Goal: Book appointment/travel/reservation

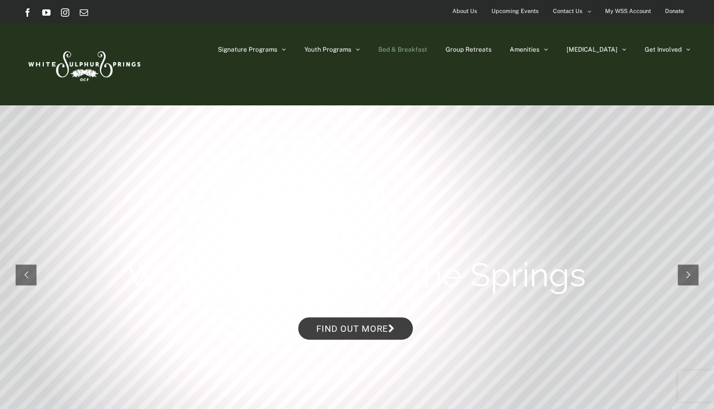
click at [428, 49] on span "Bed & Breakfast" at bounding box center [403, 49] width 49 height 6
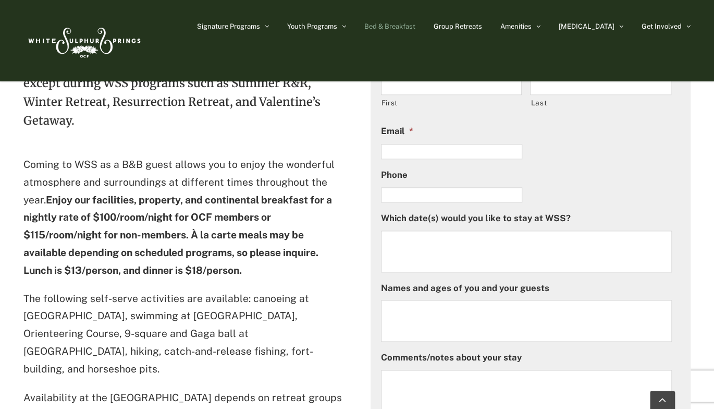
scroll to position [499, 0]
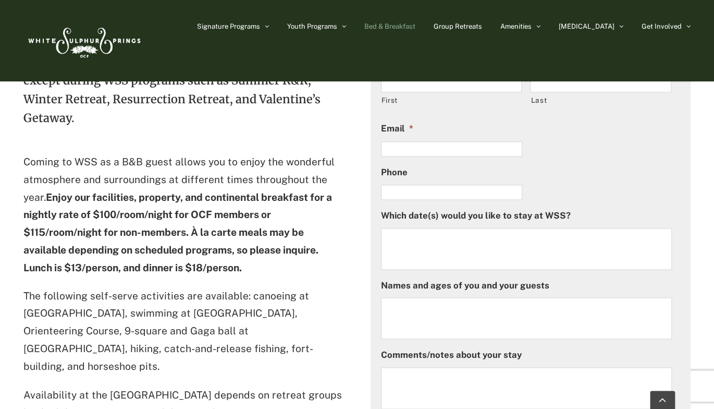
drag, startPoint x: 715, startPoint y: 47, endPoint x: 720, endPoint y: 140, distance: 92.4
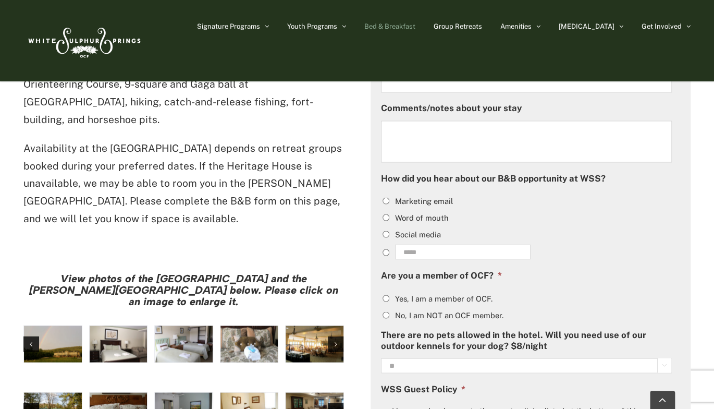
scroll to position [762, 0]
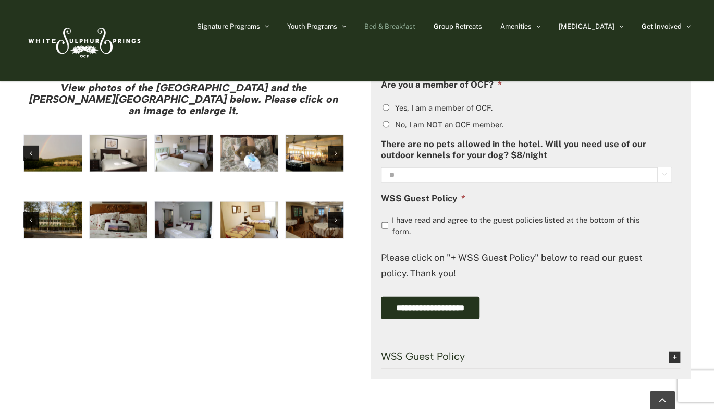
scroll to position [970, 0]
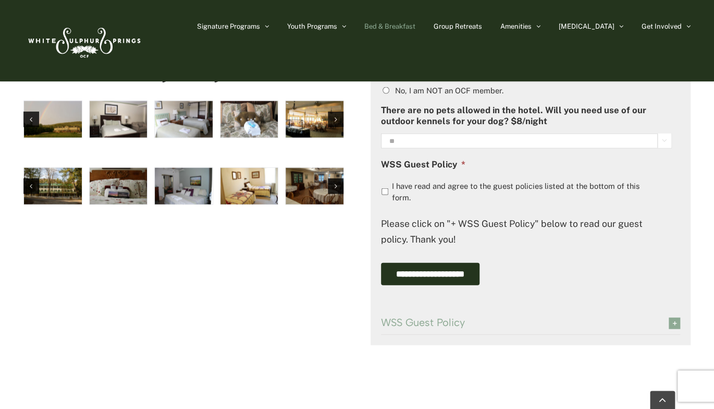
click at [422, 321] on span "WSS Guest Policy" at bounding box center [517, 321] width 272 height 11
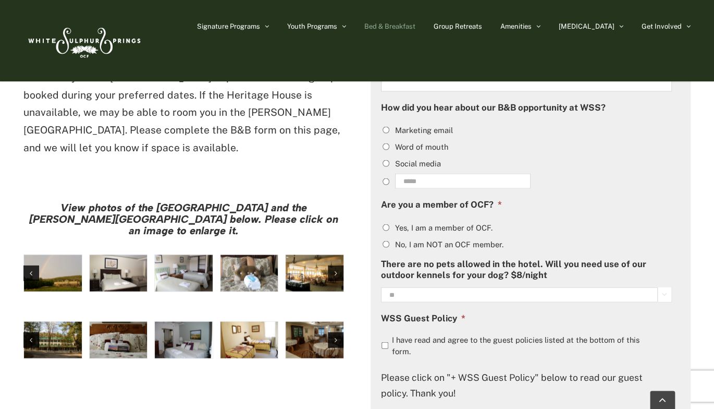
scroll to position [833, 0]
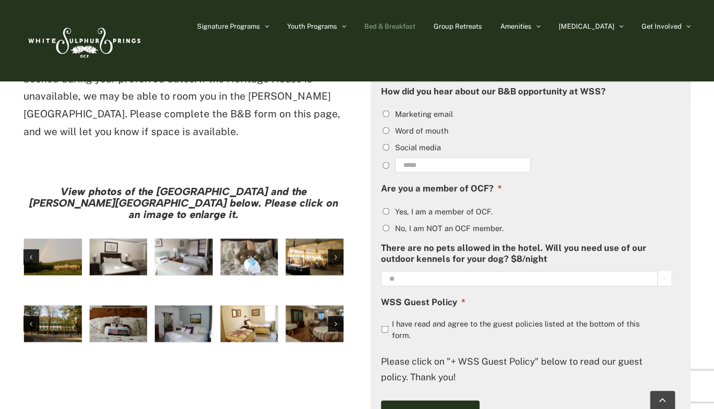
click at [191, 238] on img "hh-4" at bounding box center [184, 256] width 58 height 36
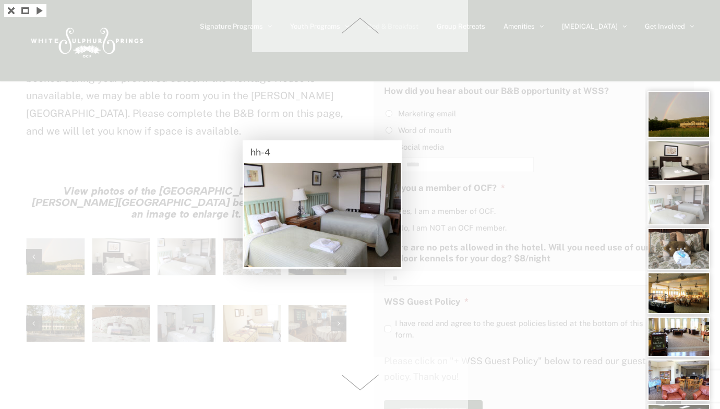
click at [125, 188] on div at bounding box center [360, 204] width 720 height 409
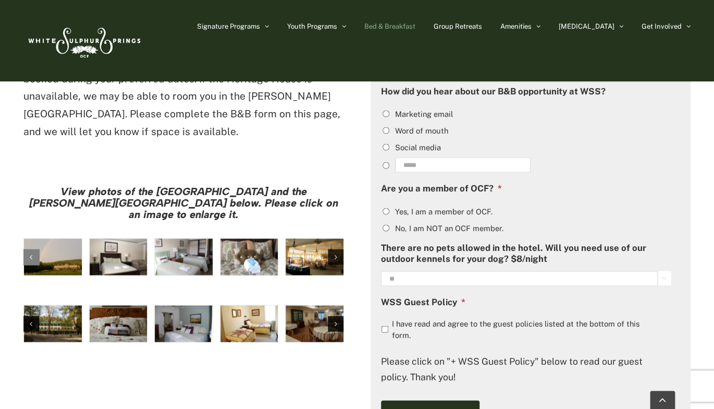
click at [26, 249] on div "Previous slide" at bounding box center [31, 257] width 16 height 16
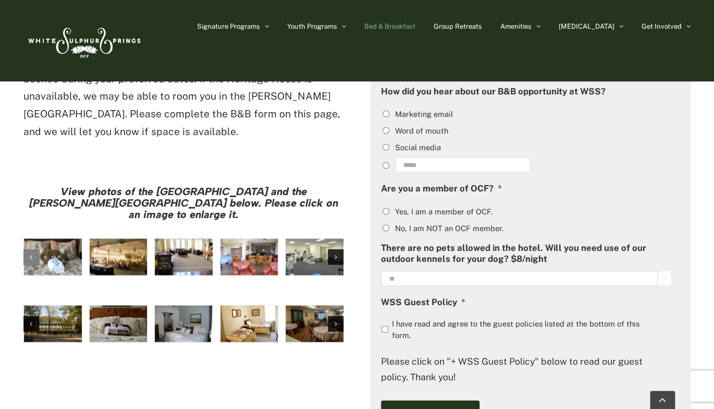
click at [26, 249] on div "Previous slide" at bounding box center [31, 257] width 16 height 16
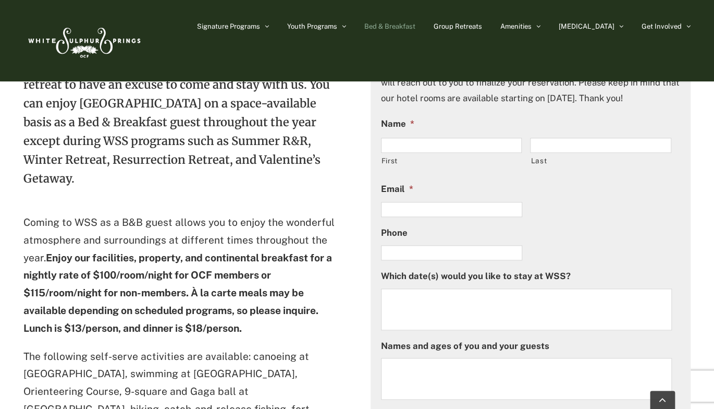
scroll to position [438, 0]
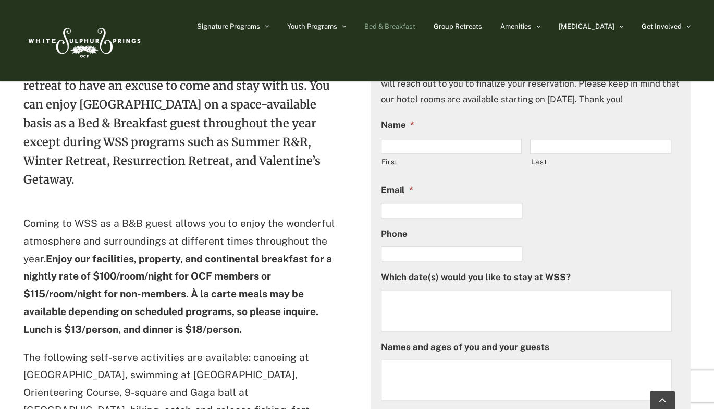
click at [421, 137] on span "First" at bounding box center [456, 156] width 150 height 38
click at [419, 143] on input "First" at bounding box center [451, 146] width 141 height 15
type input "*******"
type input "******"
type input "**********"
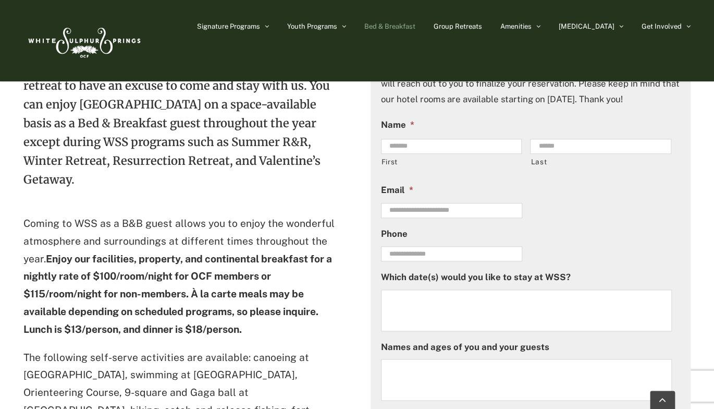
click at [431, 211] on input "**********" at bounding box center [451, 210] width 141 height 15
drag, startPoint x: 431, startPoint y: 211, endPoint x: 350, endPoint y: 213, distance: 81.4
click at [406, 256] on input "**********" at bounding box center [451, 253] width 141 height 15
click at [429, 255] on input "**********" at bounding box center [451, 253] width 141 height 15
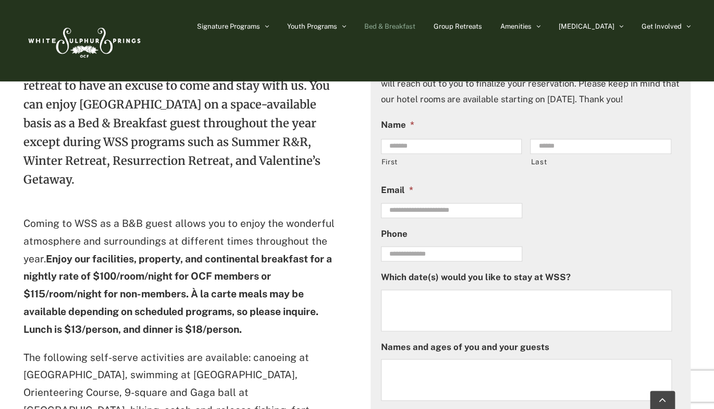
type input "**********"
click at [408, 307] on textarea "Which date(s) would you like to stay at WSS?" at bounding box center [526, 310] width 291 height 42
type textarea "**********"
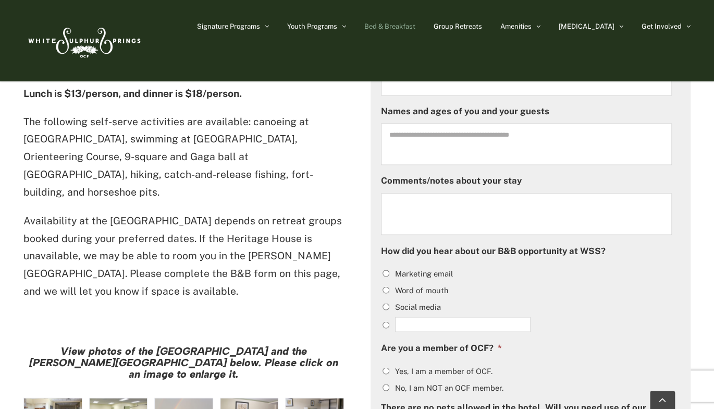
click at [420, 327] on input "Other" at bounding box center [463, 323] width 136 height 15
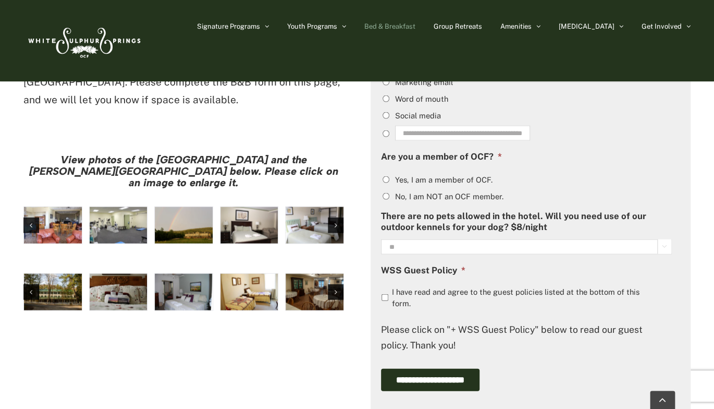
scroll to position [870, 0]
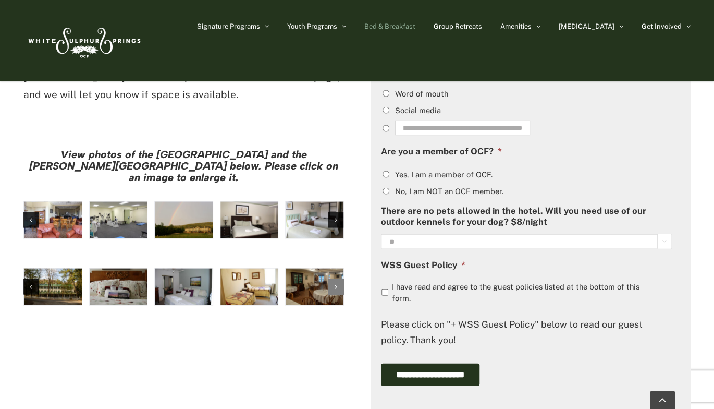
type input "**********"
click at [332, 278] on div "Next slide" at bounding box center [336, 286] width 16 height 16
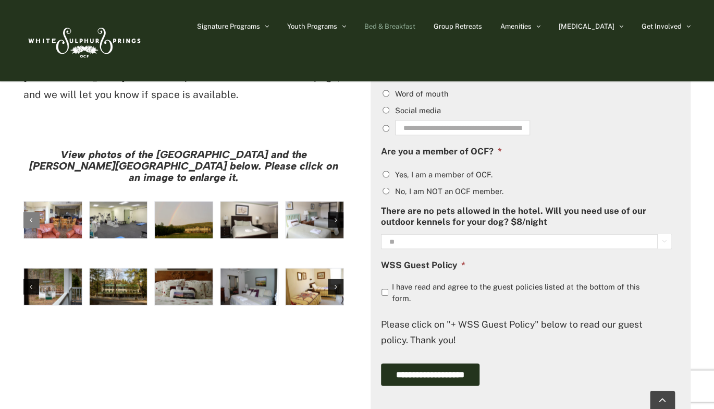
click at [33, 212] on div "Previous slide" at bounding box center [31, 220] width 16 height 16
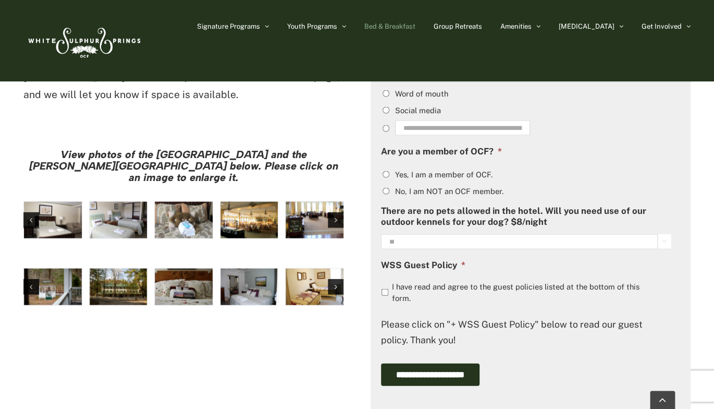
click at [58, 201] on img "hh-5" at bounding box center [53, 219] width 58 height 36
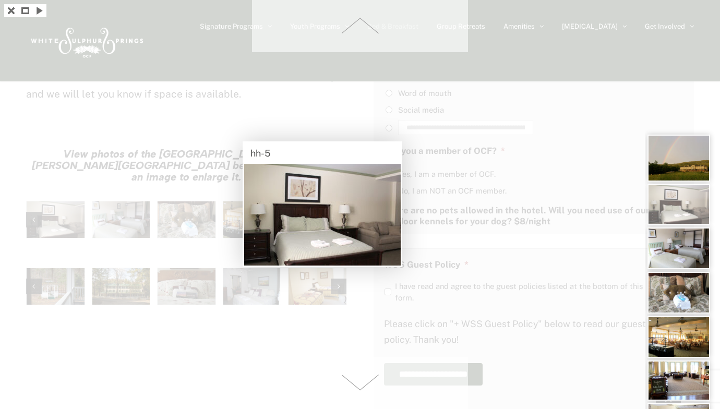
click at [356, 389] on span at bounding box center [360, 383] width 216 height 52
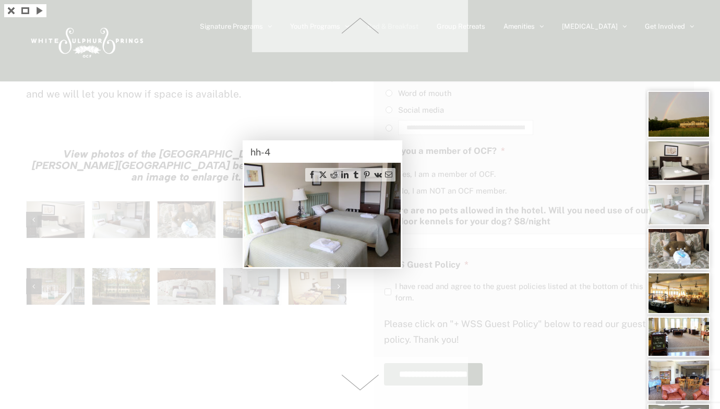
click at [356, 389] on span at bounding box center [360, 383] width 216 height 52
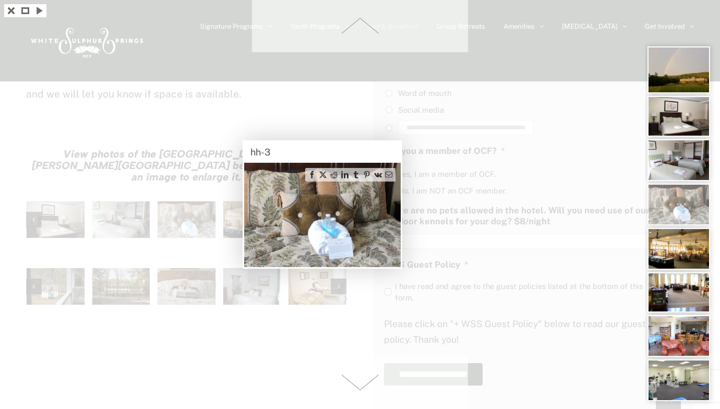
click at [356, 389] on span at bounding box center [360, 383] width 216 height 52
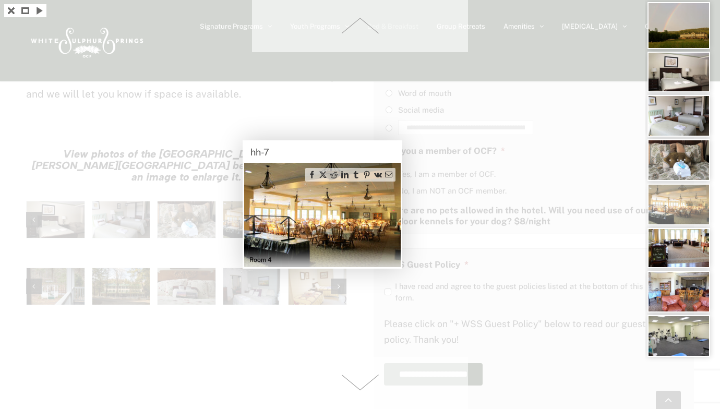
click at [356, 389] on span at bounding box center [360, 383] width 216 height 52
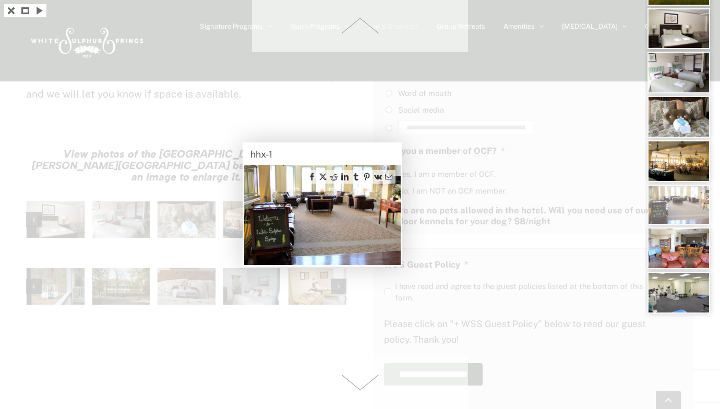
click at [356, 389] on span at bounding box center [360, 383] width 216 height 52
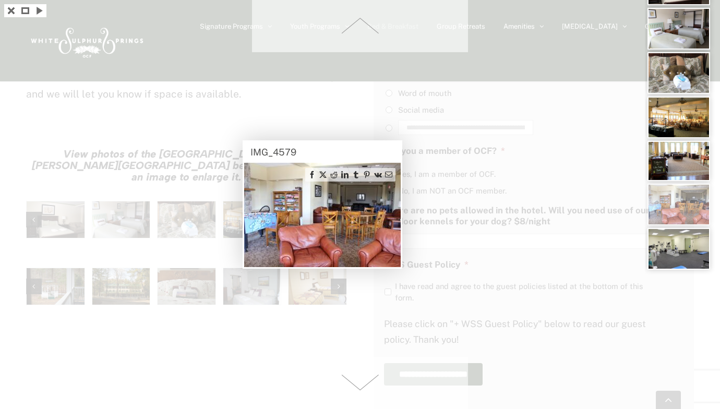
click at [356, 389] on span at bounding box center [360, 383] width 216 height 52
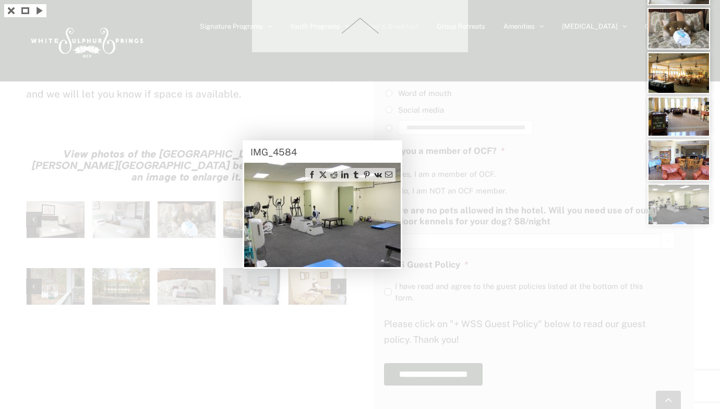
click at [356, 389] on div at bounding box center [360, 204] width 720 height 409
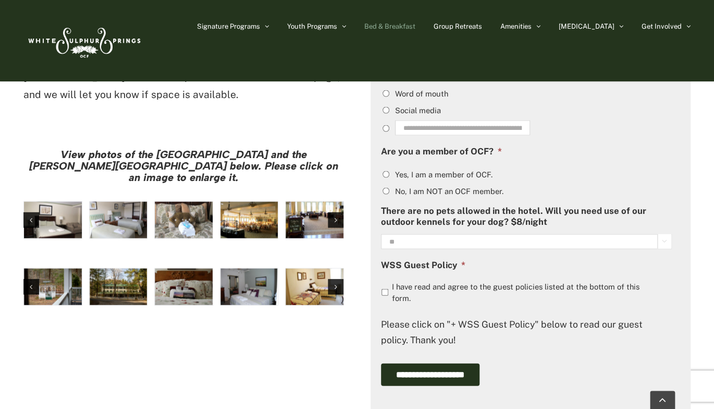
click at [254, 268] on img "Harrison House Guestroom (4)" at bounding box center [250, 286] width 58 height 36
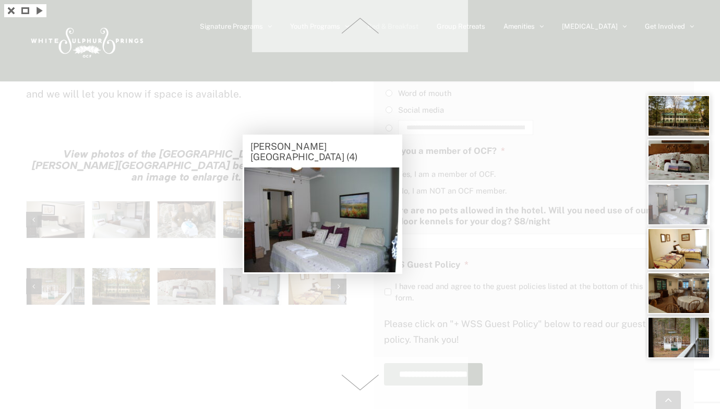
click at [361, 385] on span at bounding box center [360, 383] width 216 height 52
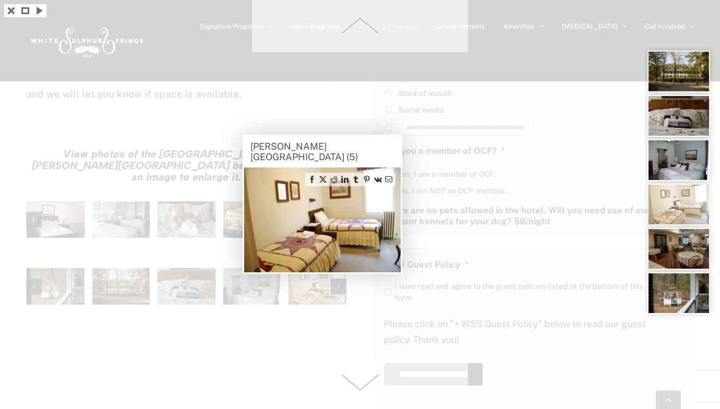
click at [361, 385] on span at bounding box center [360, 383] width 216 height 52
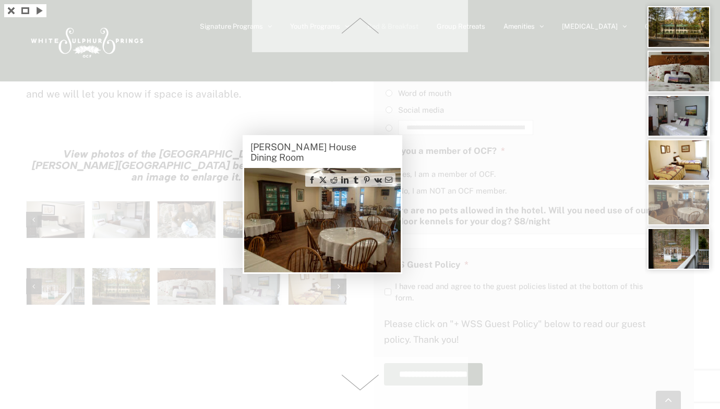
click at [361, 385] on span at bounding box center [360, 383] width 216 height 52
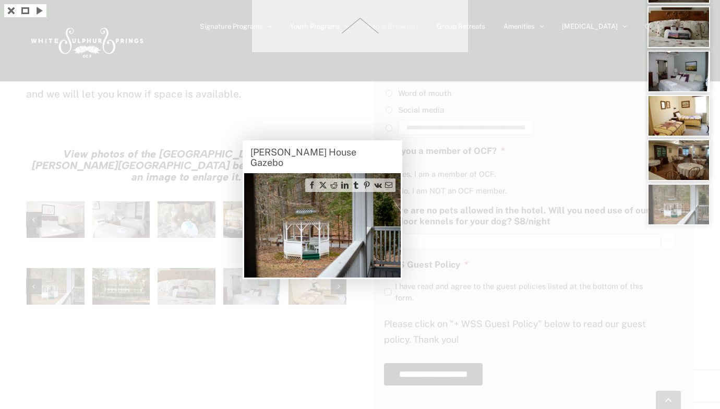
click at [361, 385] on div at bounding box center [360, 204] width 720 height 409
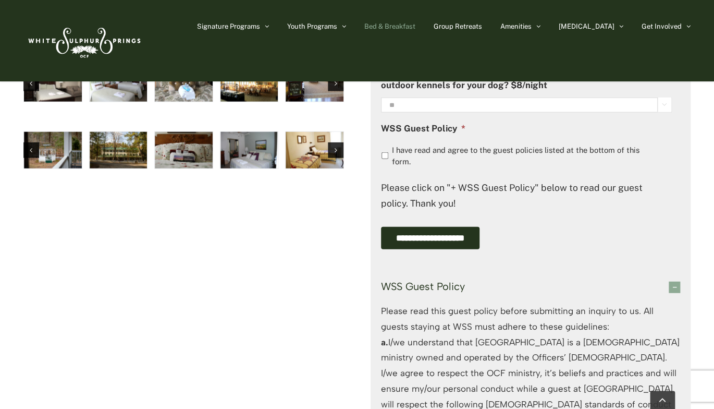
scroll to position [1011, 0]
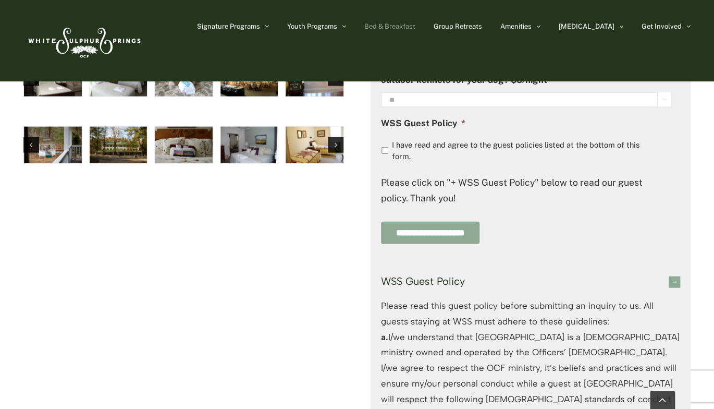
click at [432, 234] on input "**********" at bounding box center [430, 233] width 99 height 22
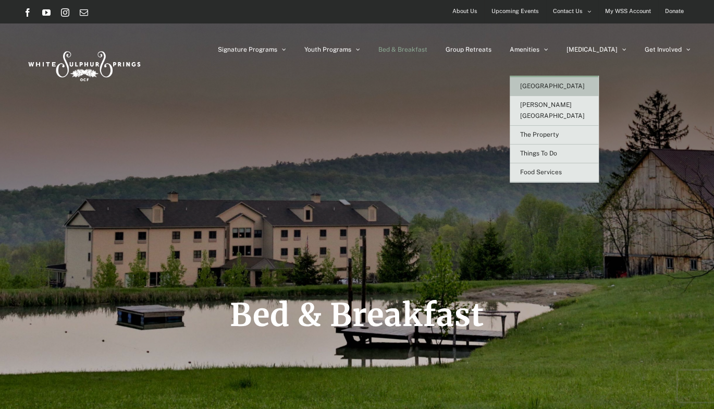
click at [569, 86] on span "[GEOGRAPHIC_DATA]" at bounding box center [552, 85] width 65 height 7
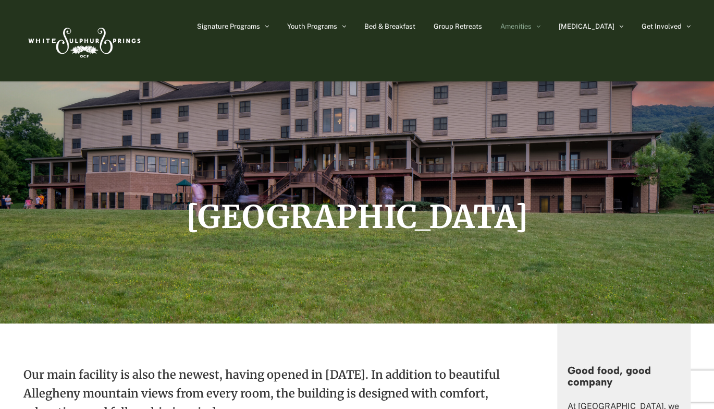
scroll to position [136, 0]
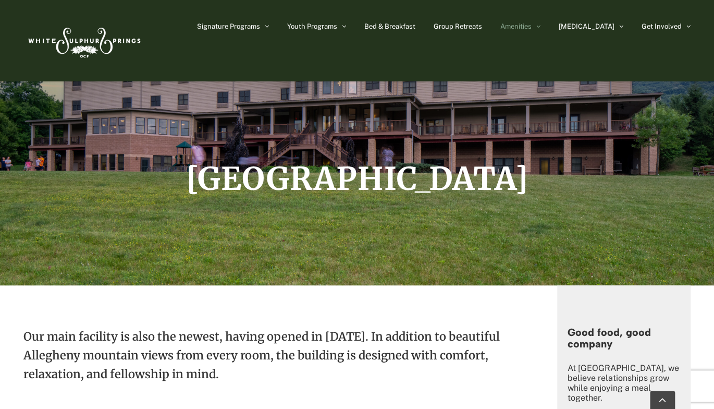
drag, startPoint x: 717, startPoint y: 22, endPoint x: 700, endPoint y: 52, distance: 34.1
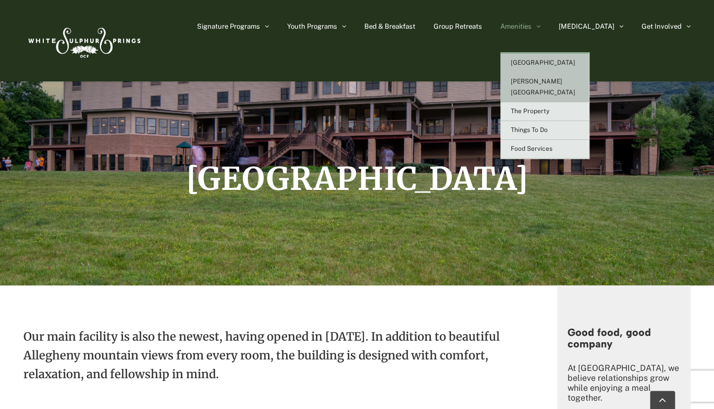
click at [558, 84] on span "[PERSON_NAME][GEOGRAPHIC_DATA]" at bounding box center [543, 87] width 65 height 18
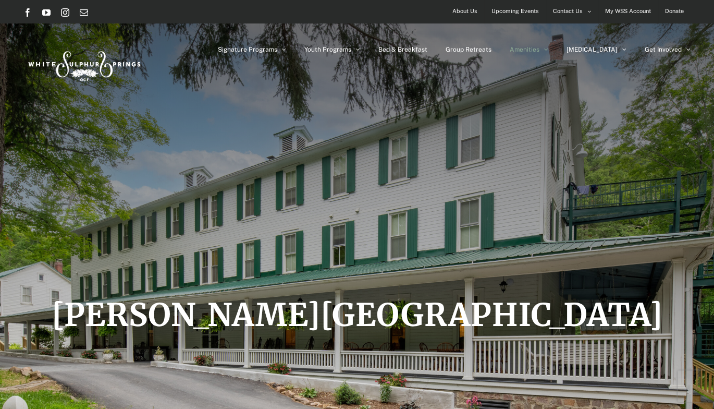
drag, startPoint x: 715, startPoint y: 35, endPoint x: 722, endPoint y: -32, distance: 67.6
click at [428, 51] on span "Bed & Breakfast" at bounding box center [403, 49] width 49 height 6
click at [428, 53] on span "Bed & Breakfast" at bounding box center [403, 49] width 49 height 6
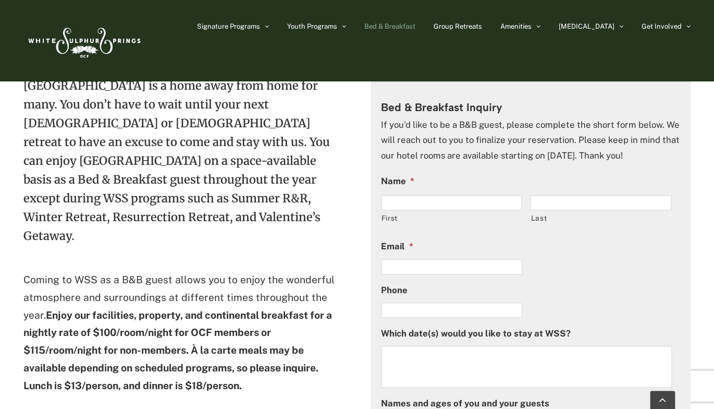
scroll to position [386, 0]
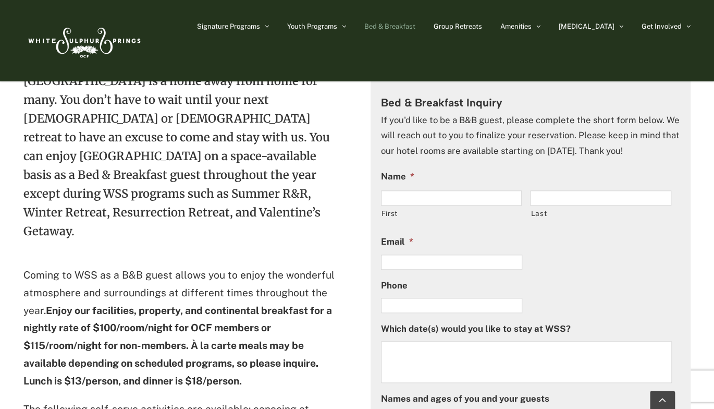
drag, startPoint x: 717, startPoint y: 58, endPoint x: 705, endPoint y: 129, distance: 72.3
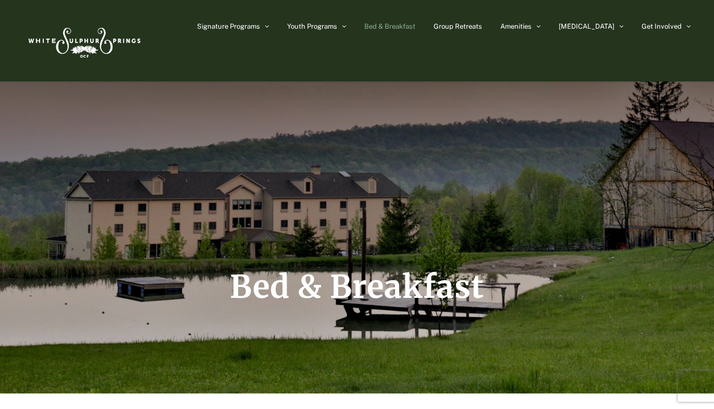
scroll to position [23, 0]
